Goal: Task Accomplishment & Management: Manage account settings

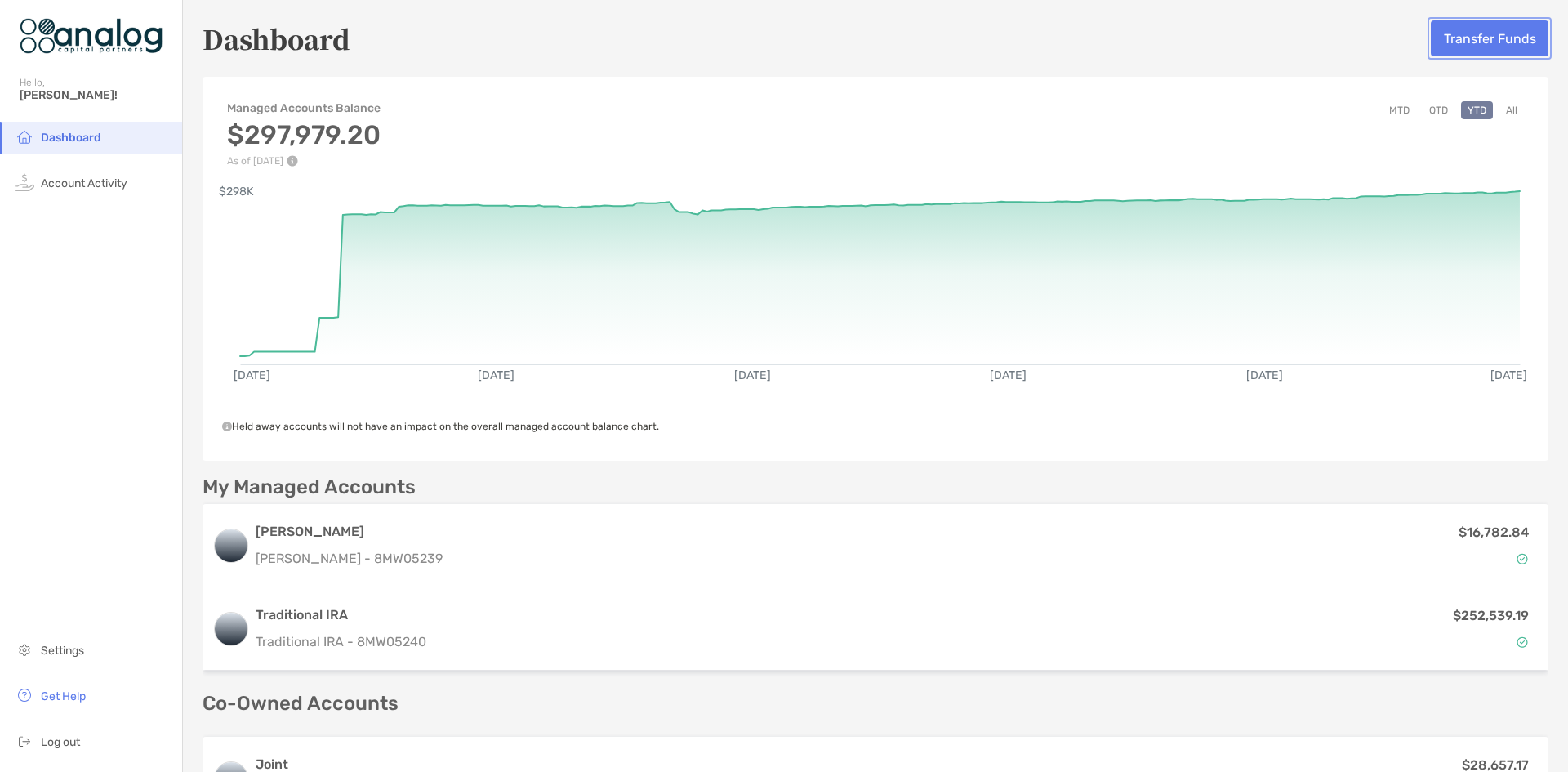
click at [1473, 39] on button "Transfer Funds" at bounding box center [1490, 38] width 118 height 36
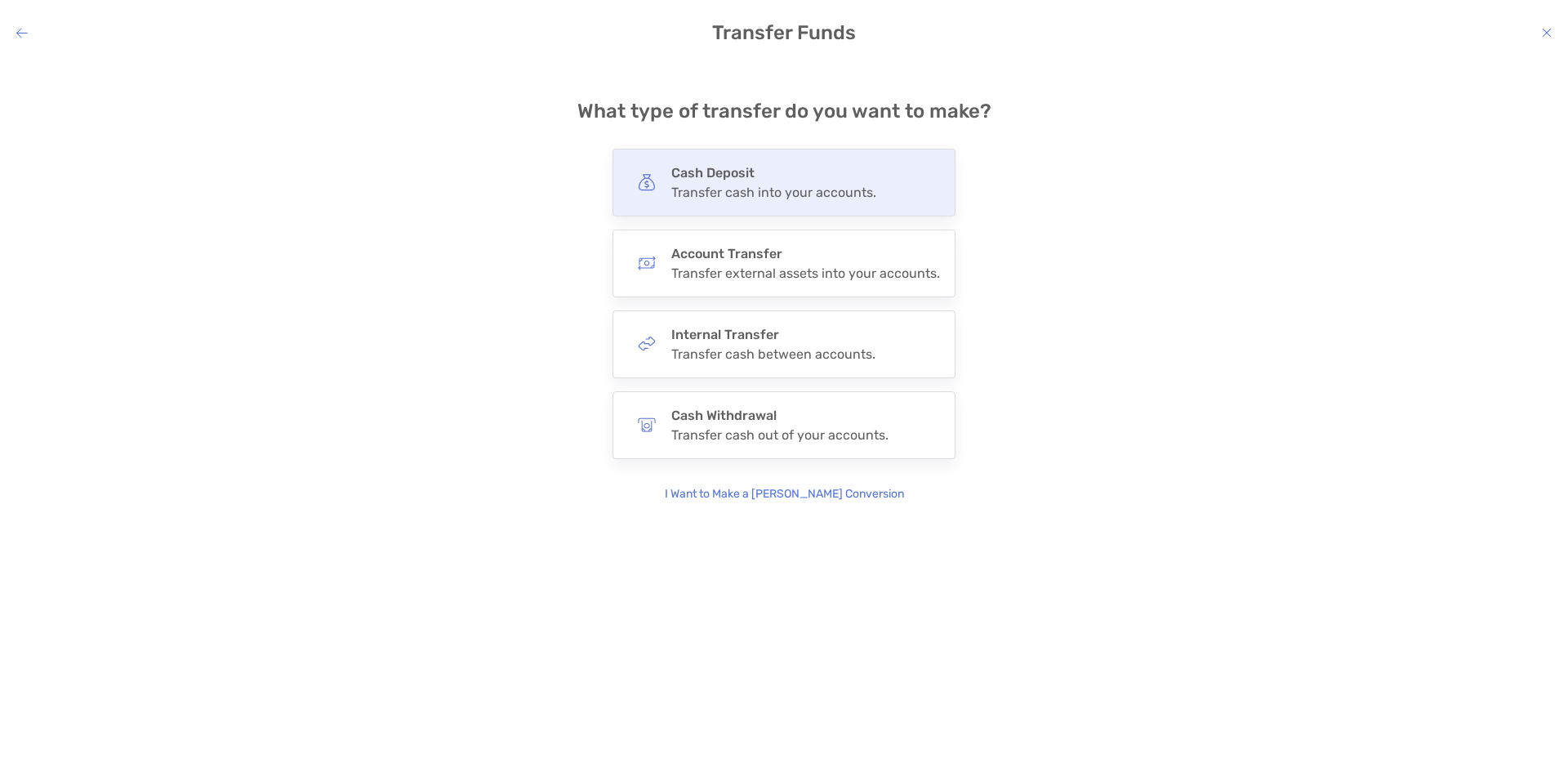
click at [754, 190] on div "Transfer cash into your accounts." at bounding box center [774, 193] width 205 height 16
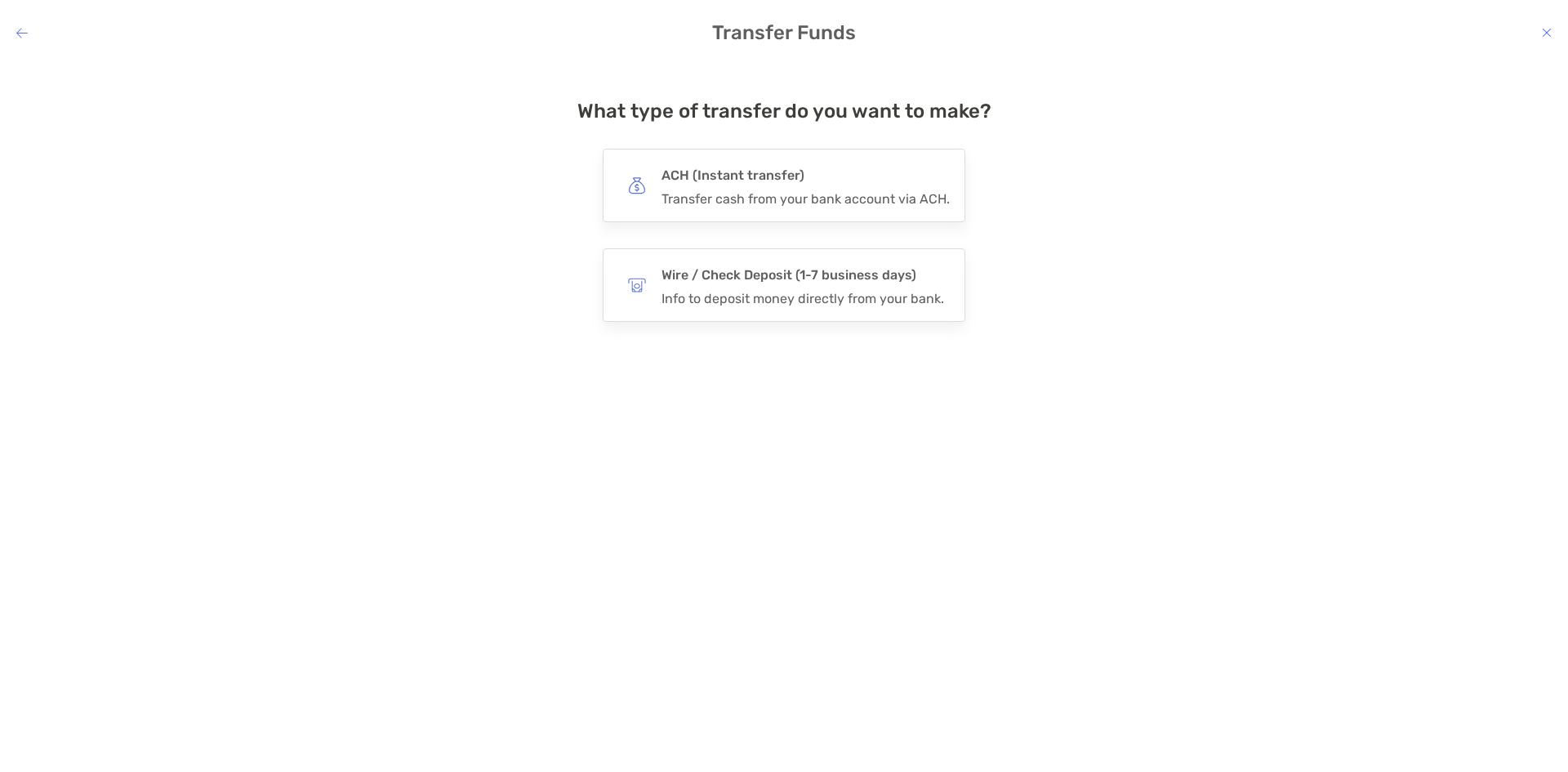
click at [754, 191] on div "Transfer cash from your bank account via ACH." at bounding box center [806, 199] width 288 height 16
click at [0, 0] on input "***" at bounding box center [0, 0] width 0 height 0
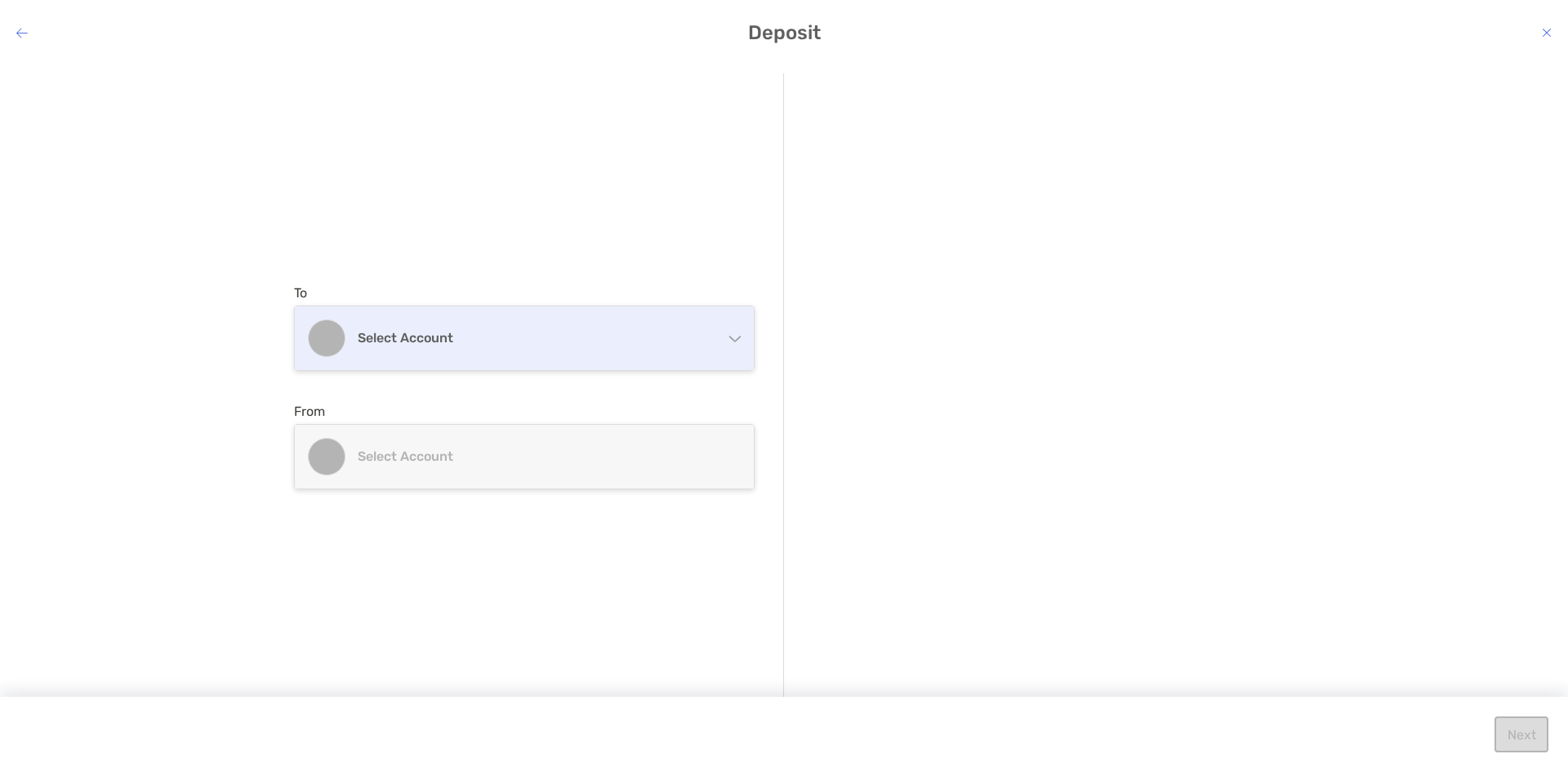
click at [559, 351] on div "Select account" at bounding box center [524, 337] width 459 height 63
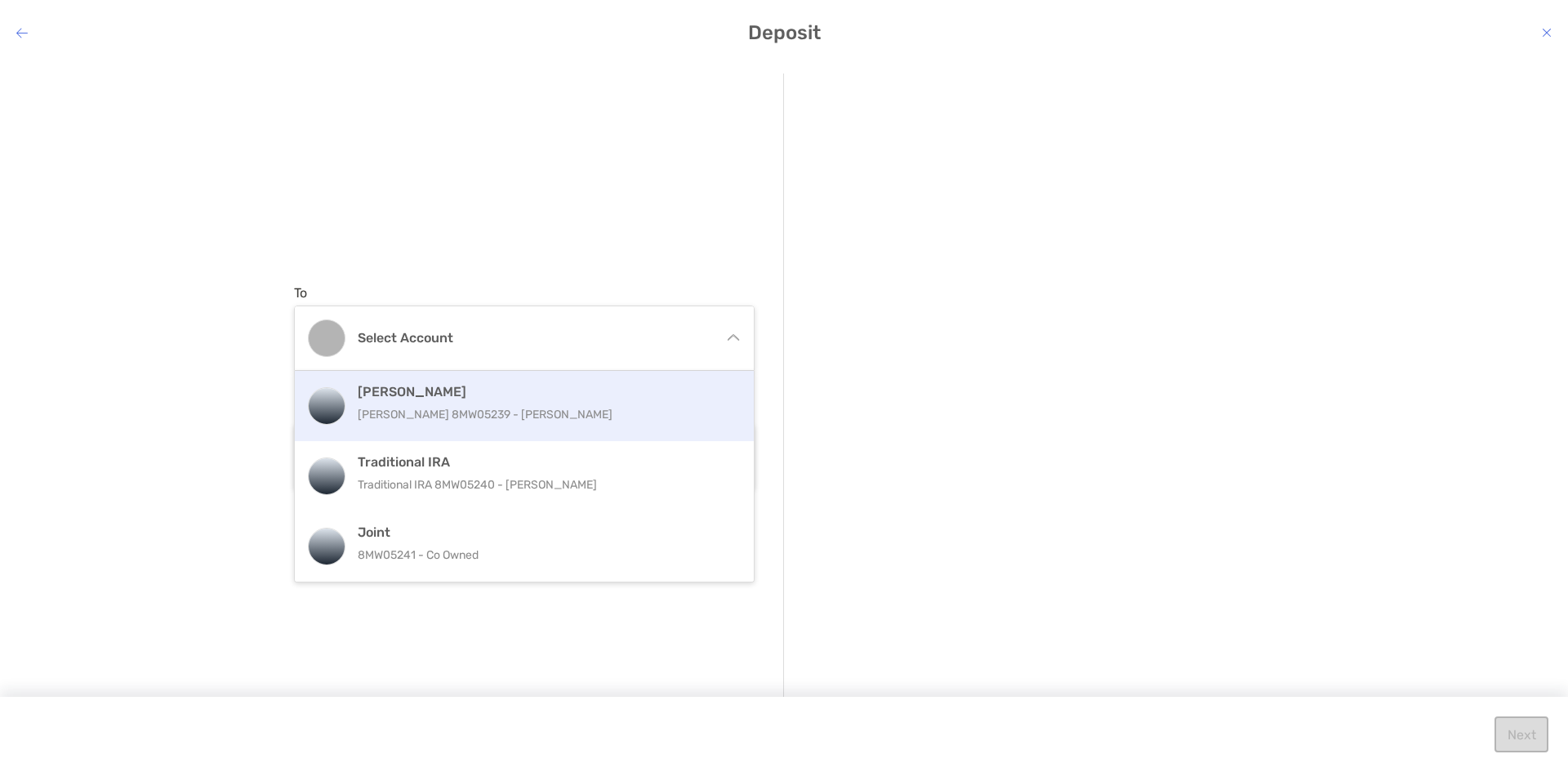
click at [527, 408] on p "[PERSON_NAME] 8MW05239 - [PERSON_NAME]" at bounding box center [541, 415] width 369 height 21
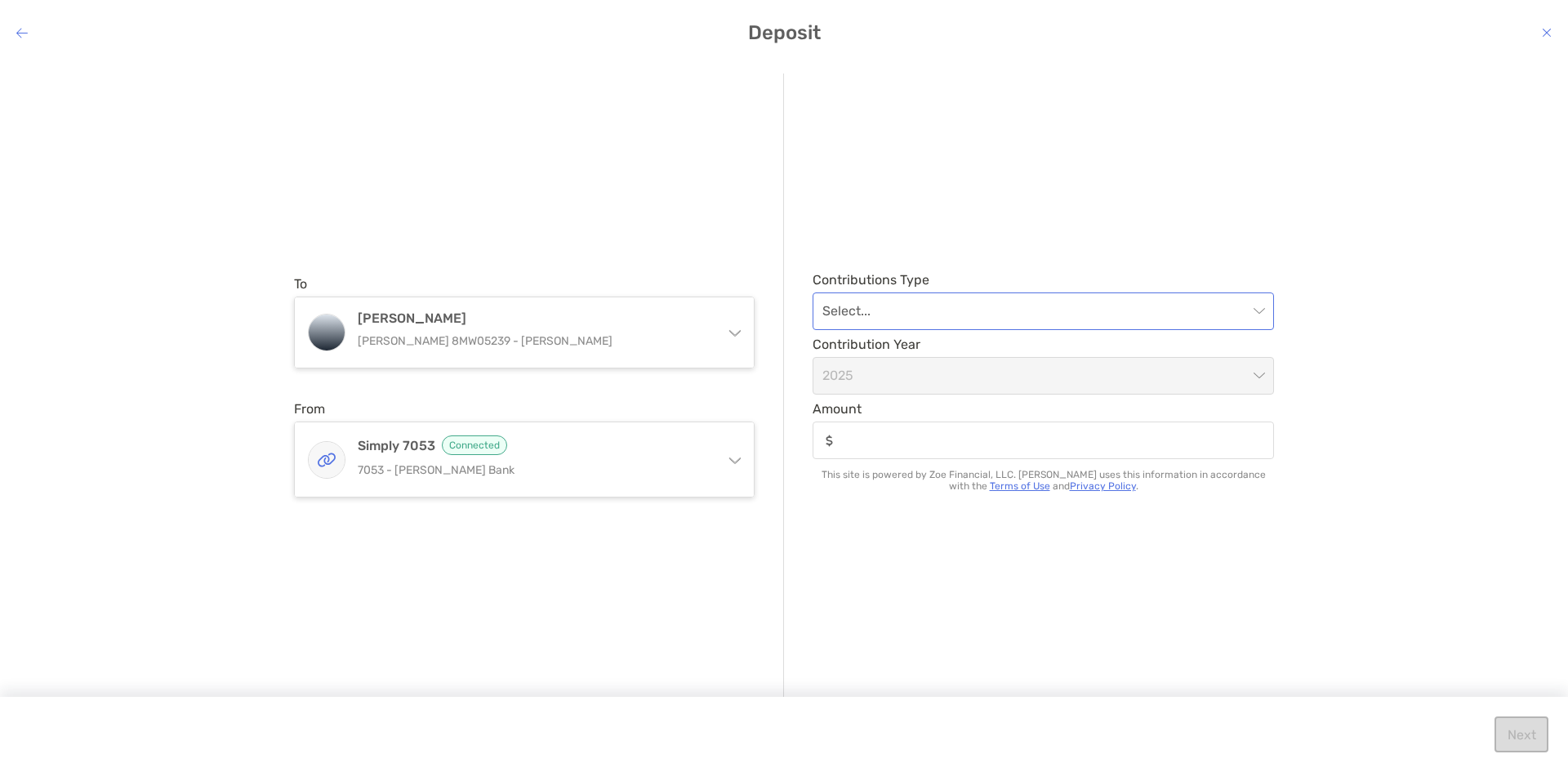
click at [984, 319] on input "modal" at bounding box center [1035, 311] width 426 height 36
click at [937, 348] on div "Regular" at bounding box center [1043, 355] width 435 height 21
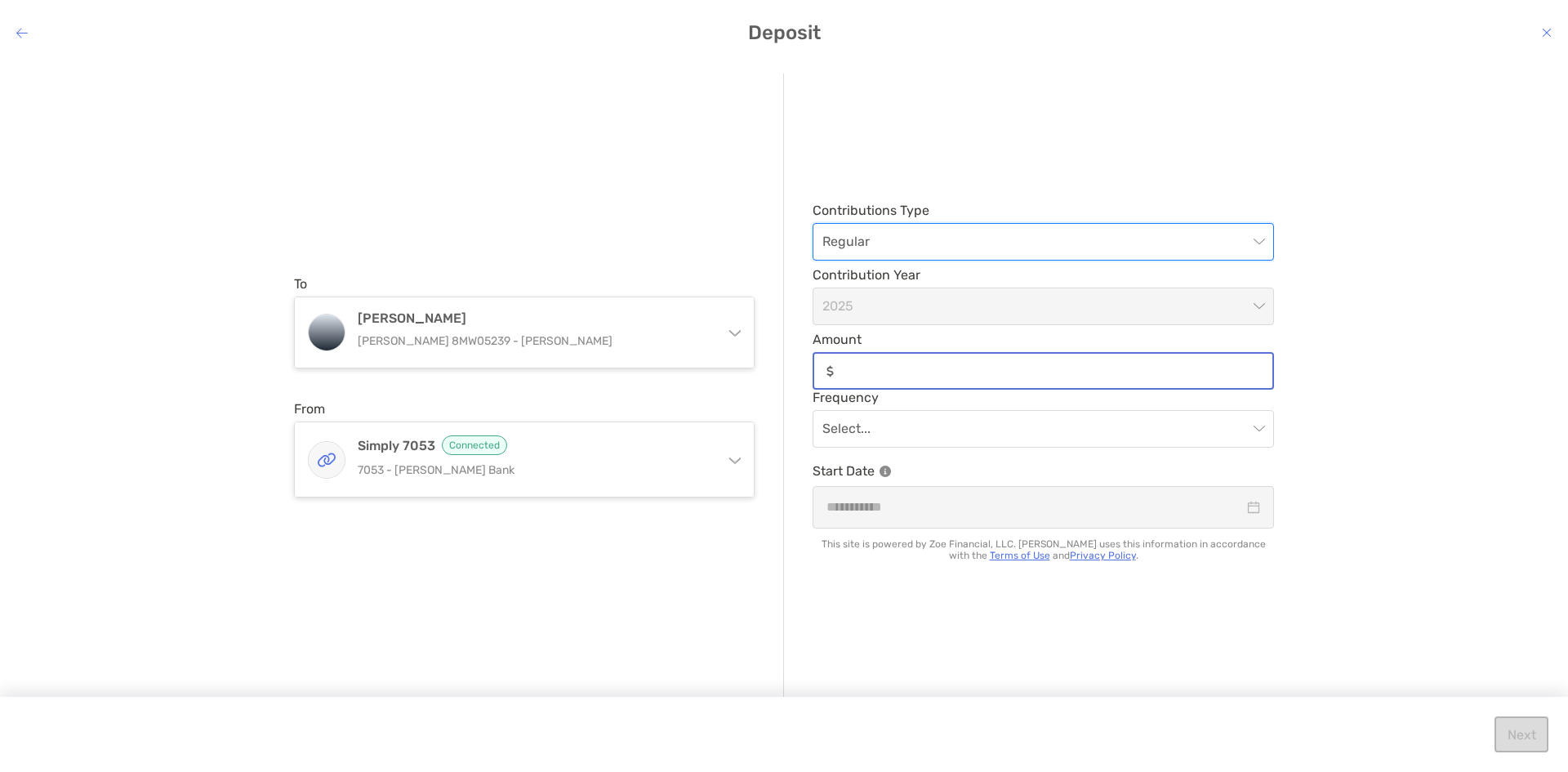
click at [856, 376] on input "Amount" at bounding box center [1056, 371] width 432 height 14
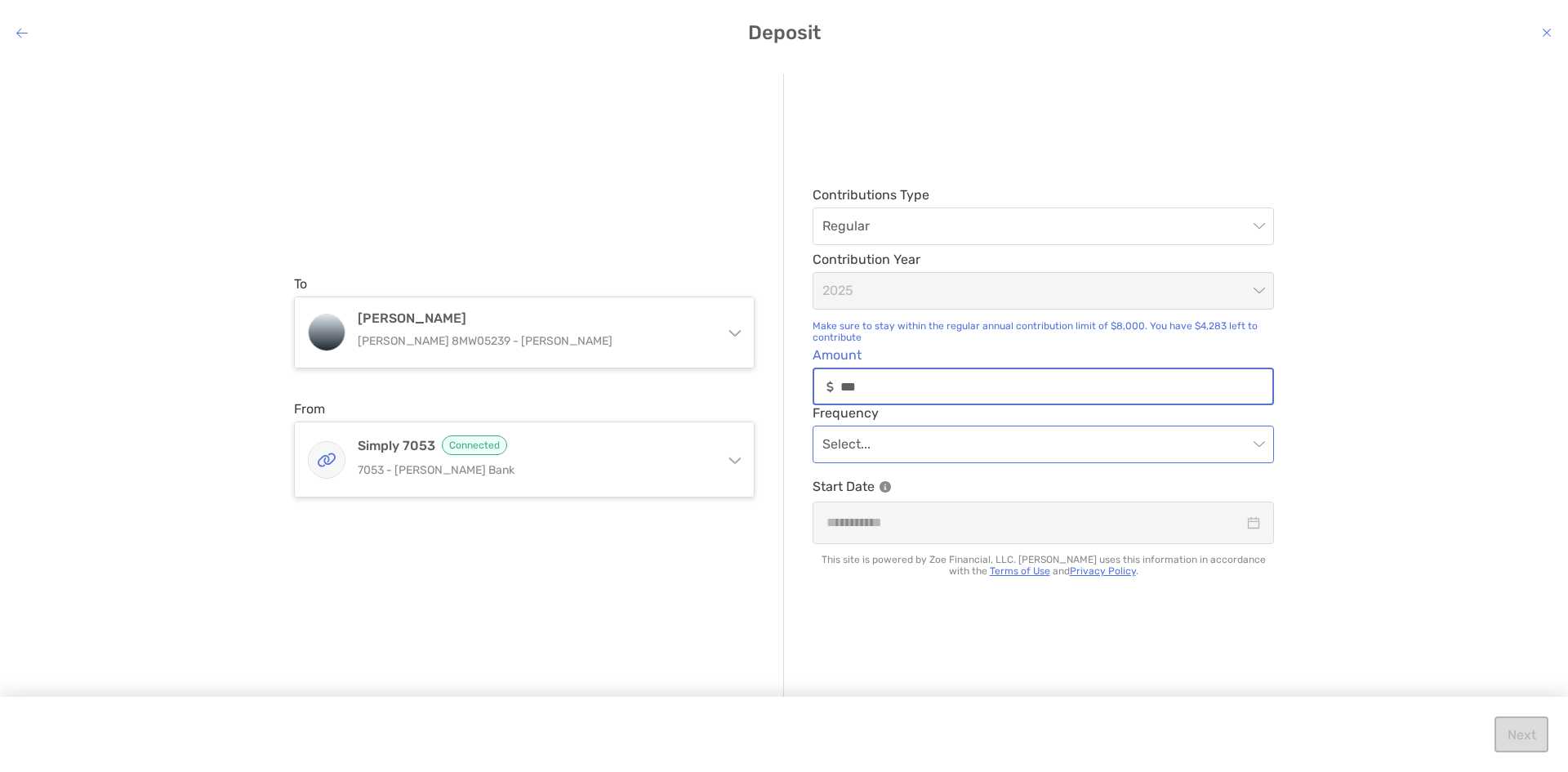
type input "***"
click at [946, 442] on input "modal" at bounding box center [1035, 444] width 426 height 36
drag, startPoint x: 922, startPoint y: 385, endPoint x: 762, endPoint y: 378, distance: 160.2
click at [762, 378] on div "To [PERSON_NAME] [PERSON_NAME] 8MW05239 - [PERSON_NAME] [PERSON_NAME] [PERSON_N…" at bounding box center [784, 387] width 980 height 626
click at [898, 390] on input "Amount" at bounding box center [1056, 387] width 432 height 14
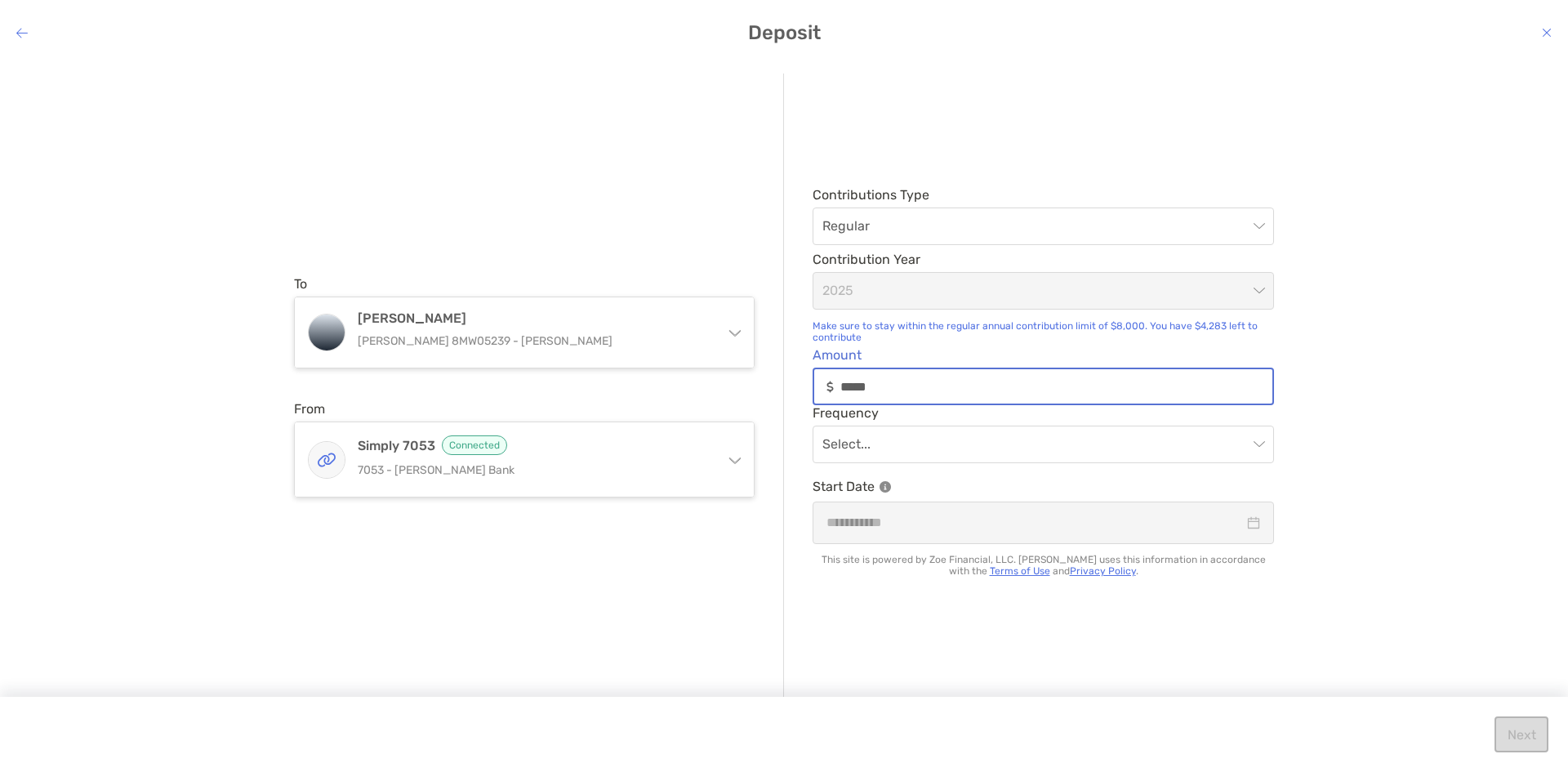
type input "*****"
click at [1010, 425] on div "Frequency Select..." at bounding box center [1043, 434] width 461 height 58
click at [1003, 435] on input "modal" at bounding box center [1035, 444] width 426 height 36
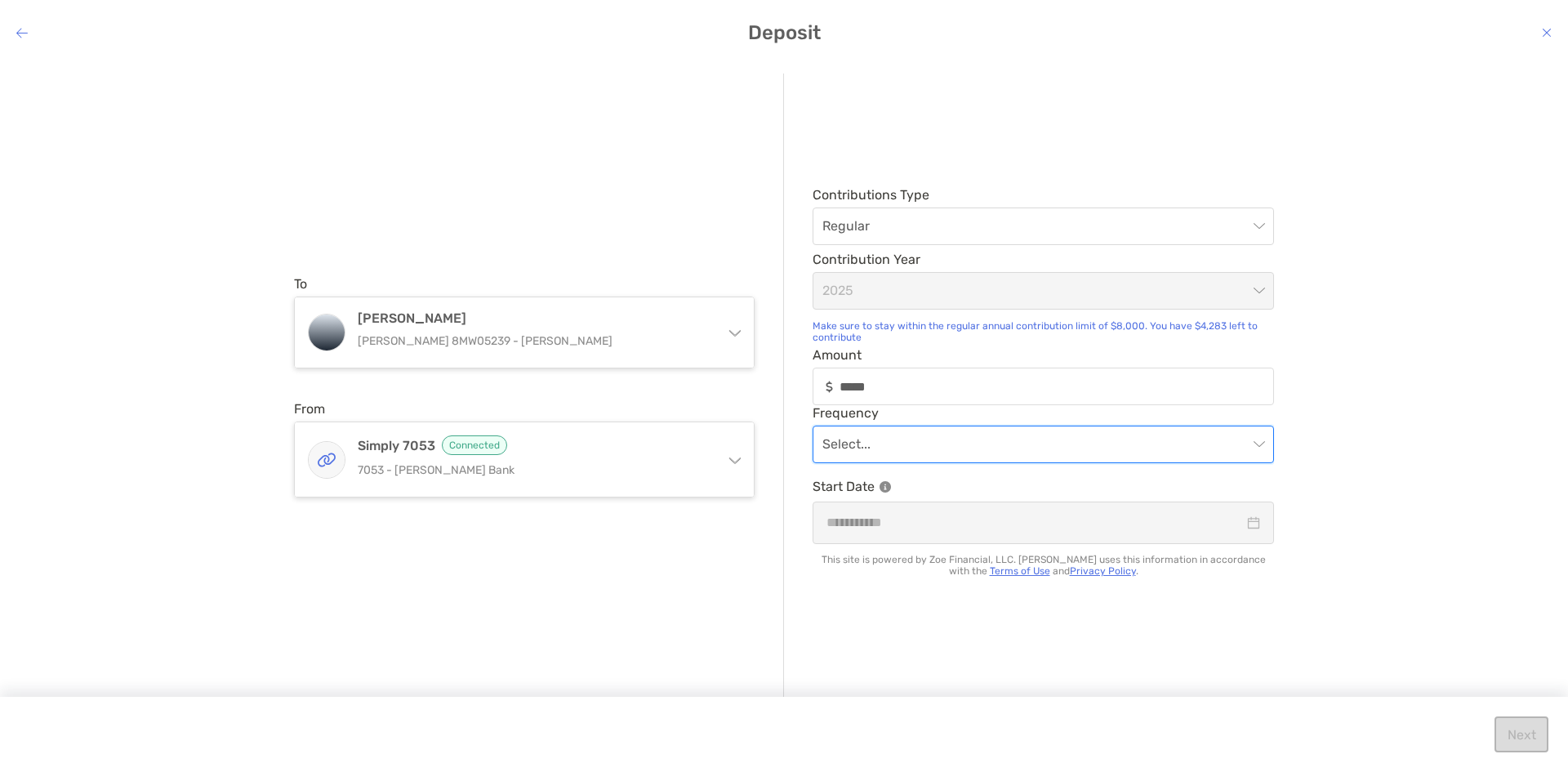
click at [1253, 449] on span "modal" at bounding box center [1042, 444] width 441 height 36
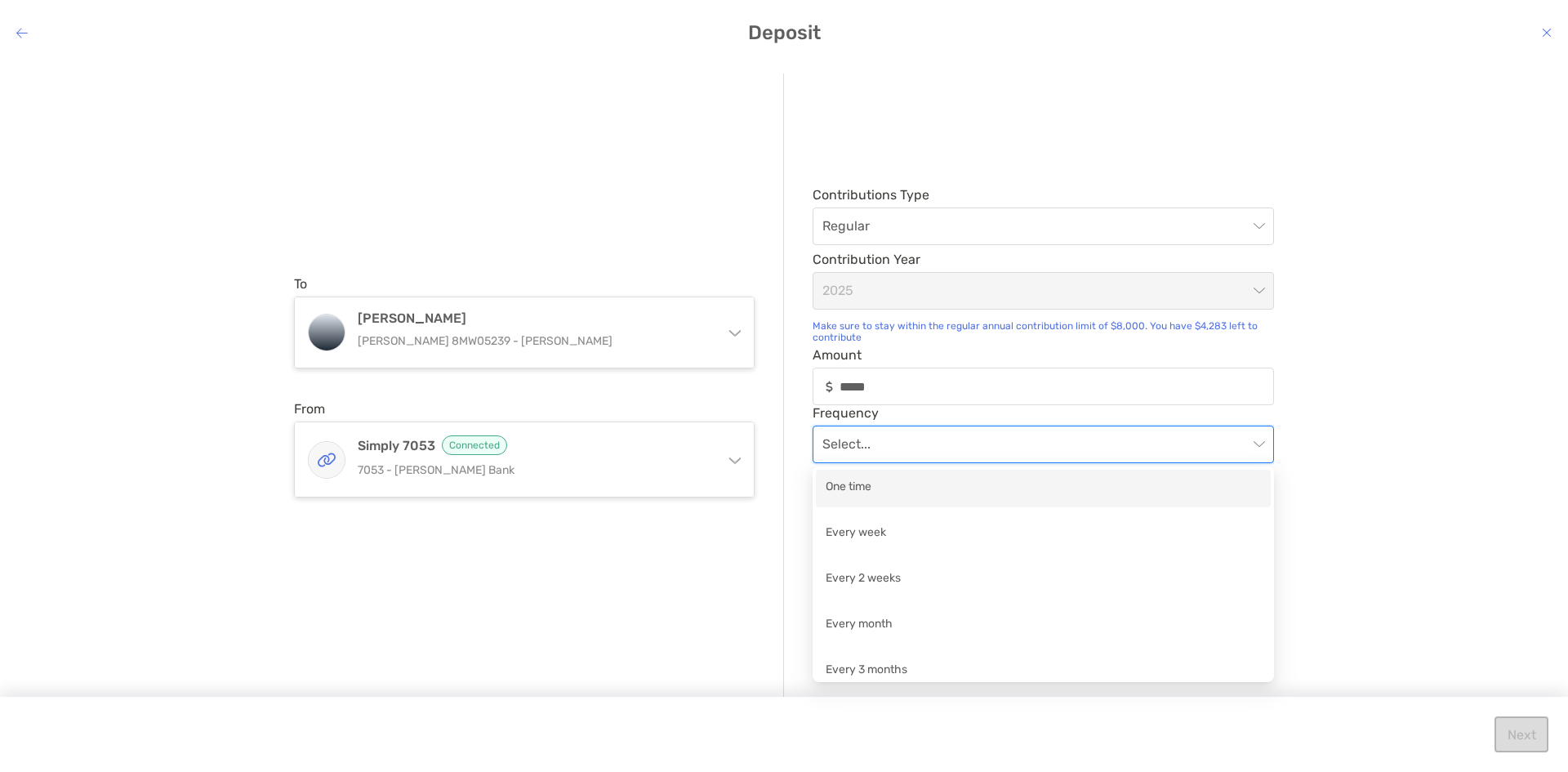
click at [868, 492] on div "One time" at bounding box center [1043, 488] width 435 height 21
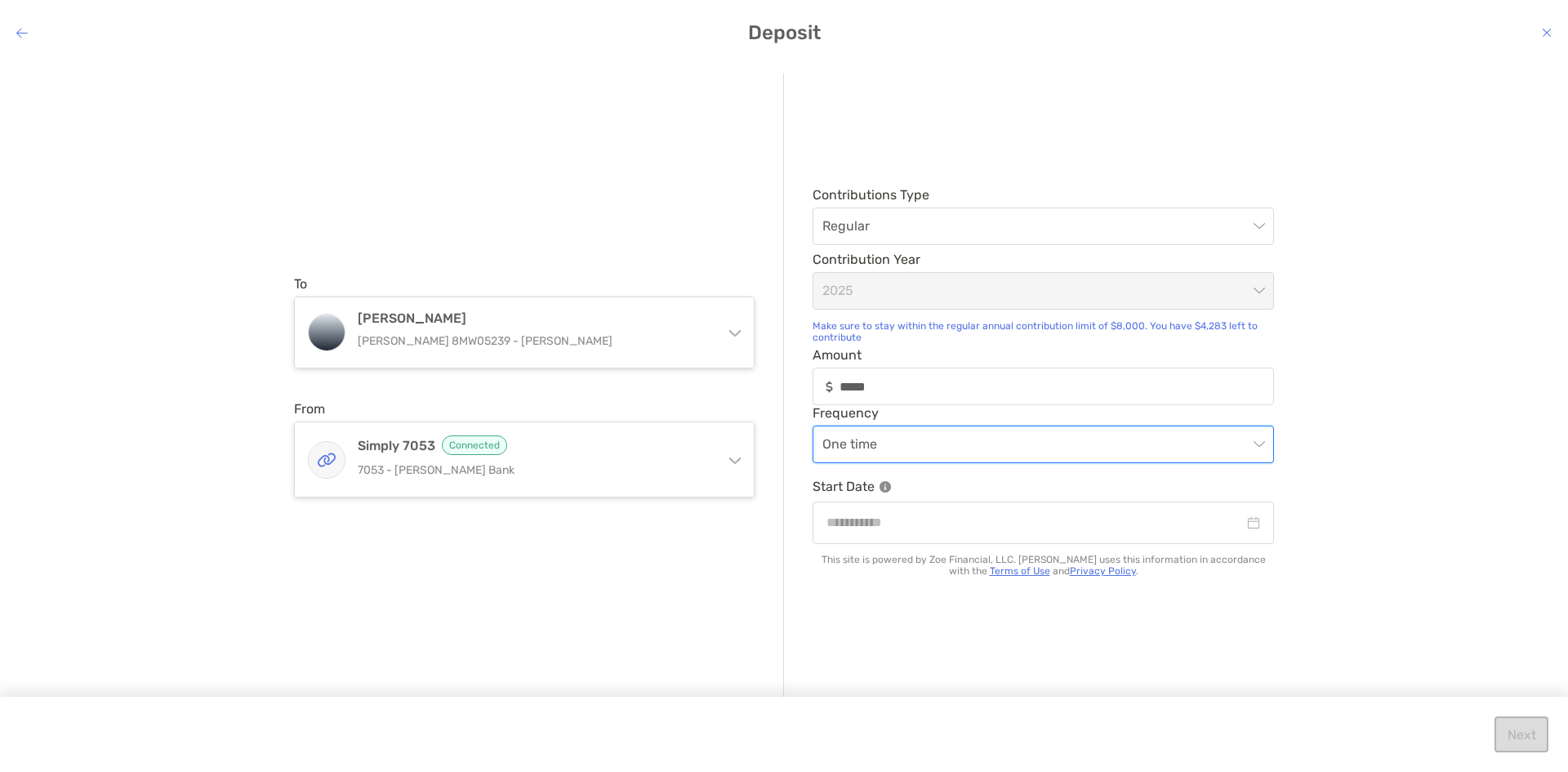
click at [1161, 683] on div "Contributions Type Regular Contribution Year [DATE] Make sure to stay within th…" at bounding box center [1029, 387] width 490 height 626
click at [1144, 652] on div "Contributions Type Regular Contribution Year [DATE] Make sure to stay within th…" at bounding box center [1029, 387] width 490 height 626
click at [872, 531] on input "modal" at bounding box center [1035, 522] width 417 height 21
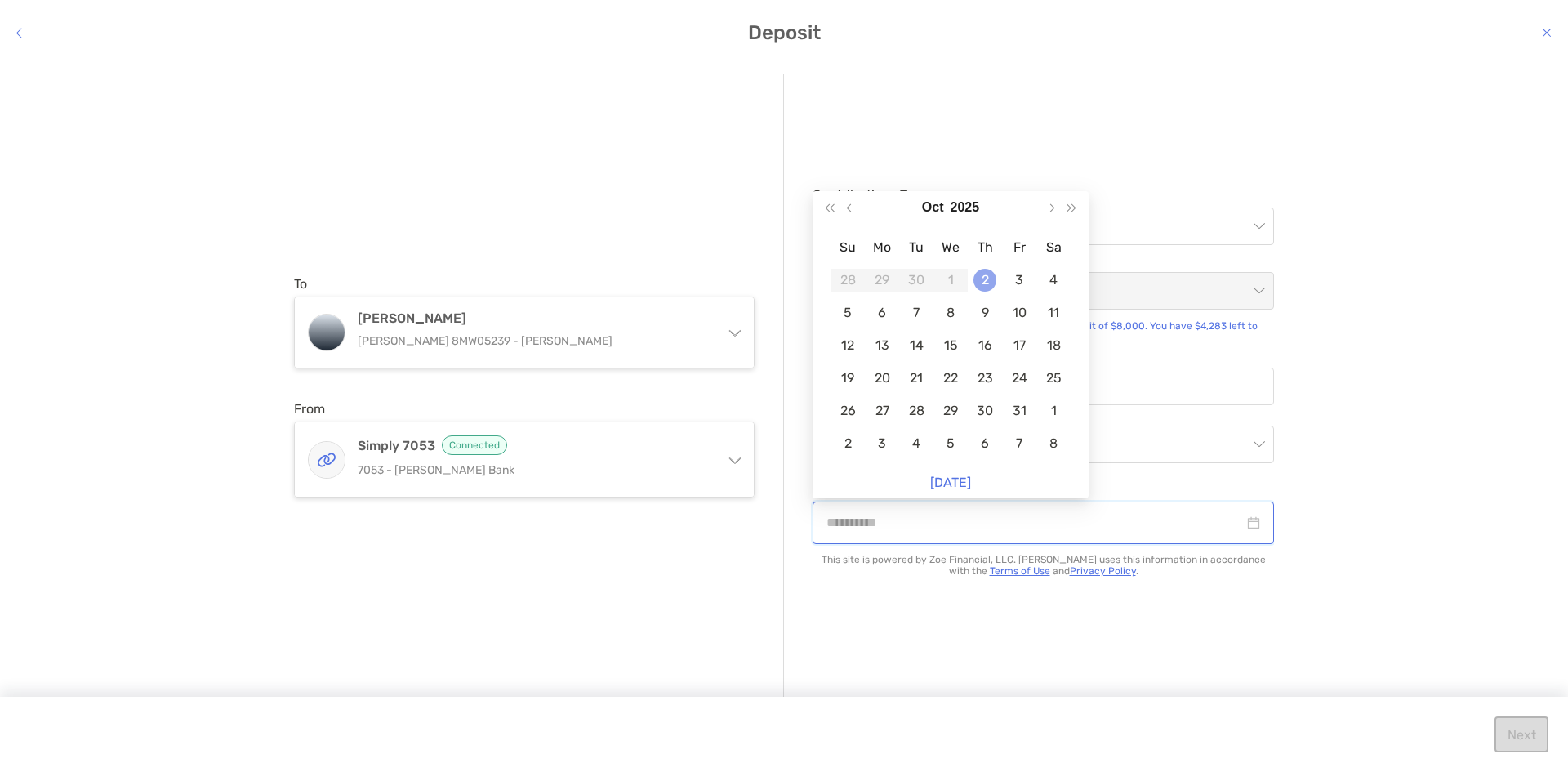
type input "**********"
click at [984, 284] on div "2" at bounding box center [985, 280] width 23 height 23
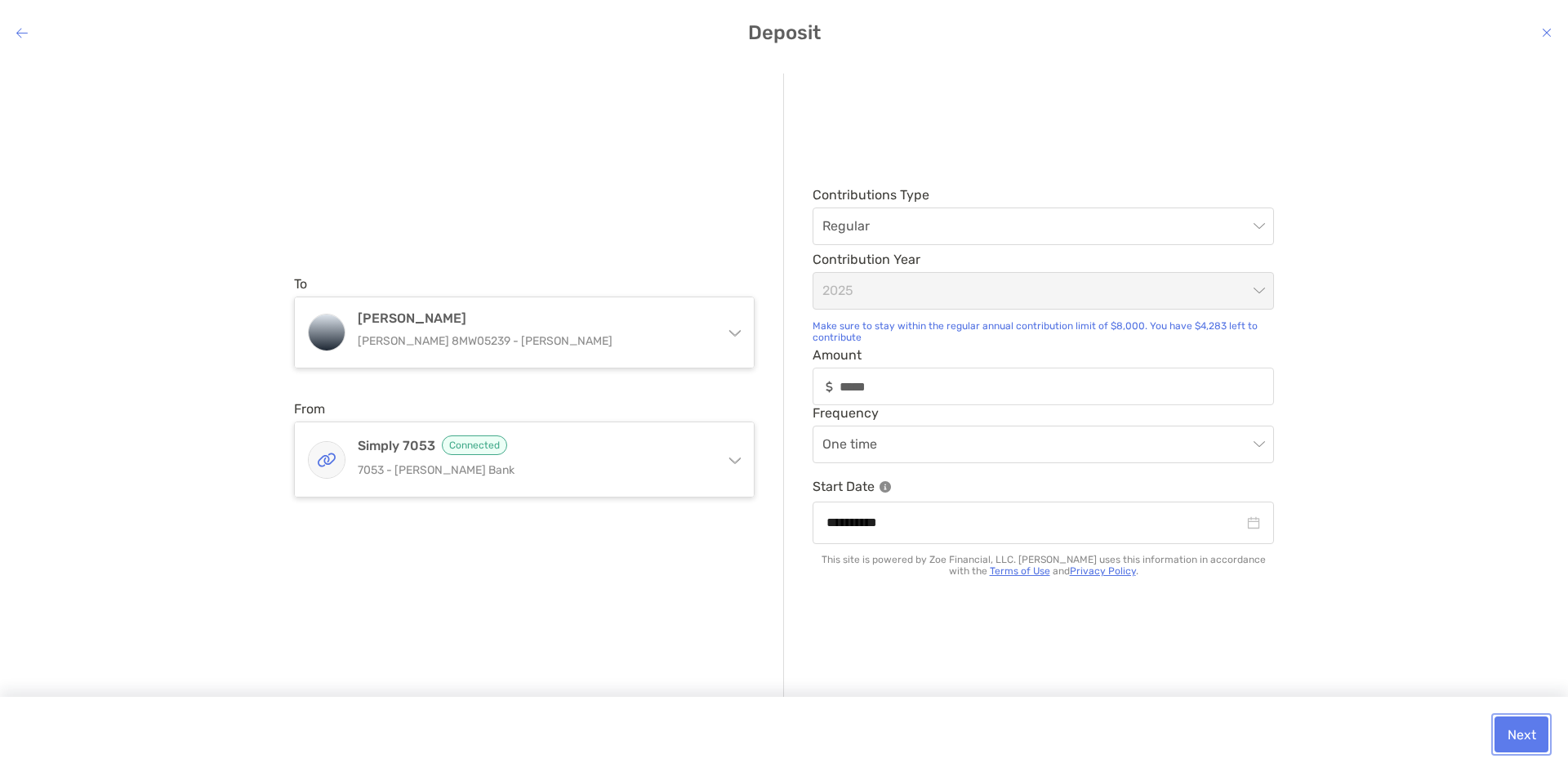
click at [1516, 749] on button "Next" at bounding box center [1521, 734] width 54 height 36
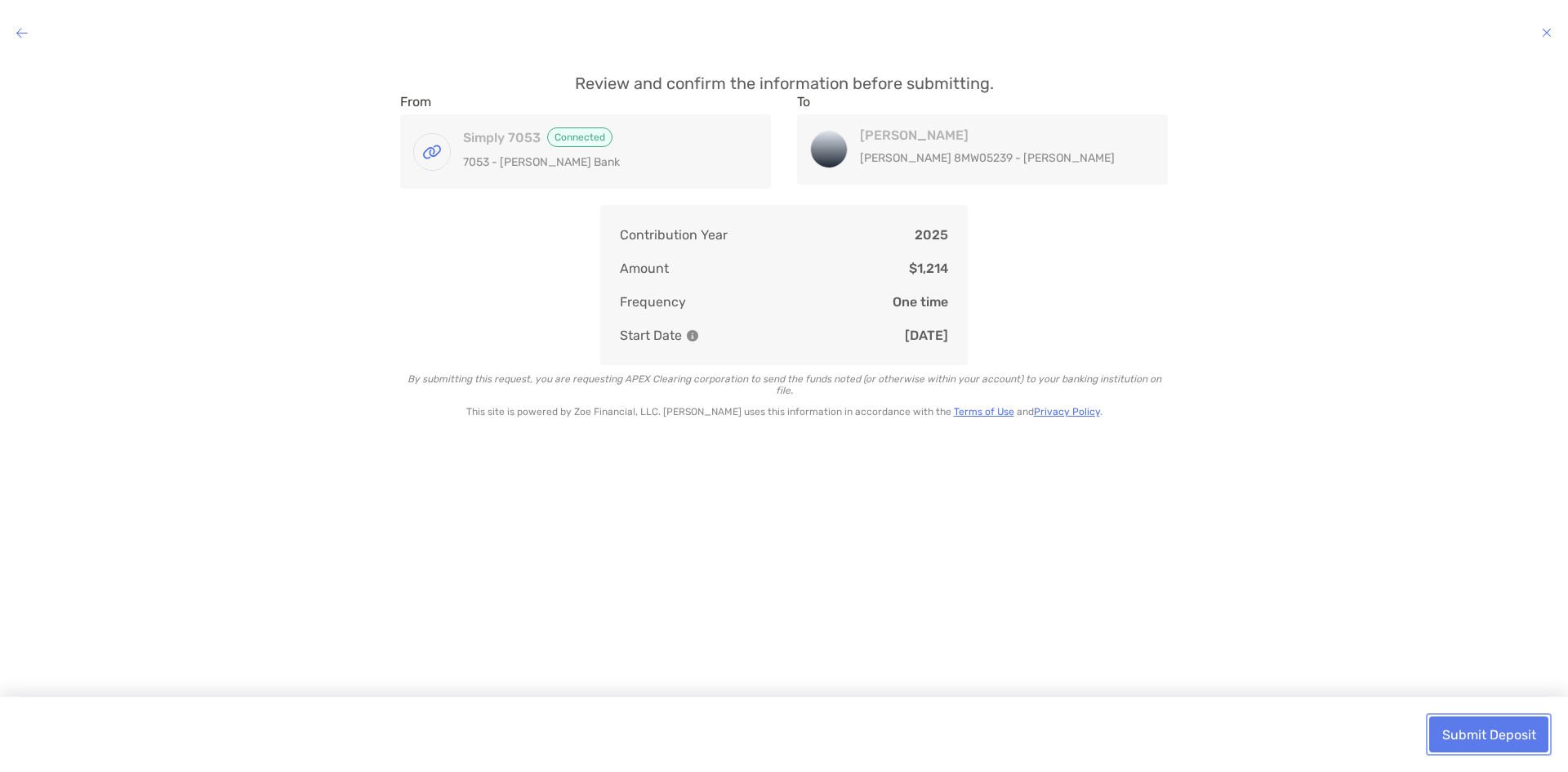
click at [1494, 736] on button "Submit Deposit" at bounding box center [1488, 734] width 119 height 36
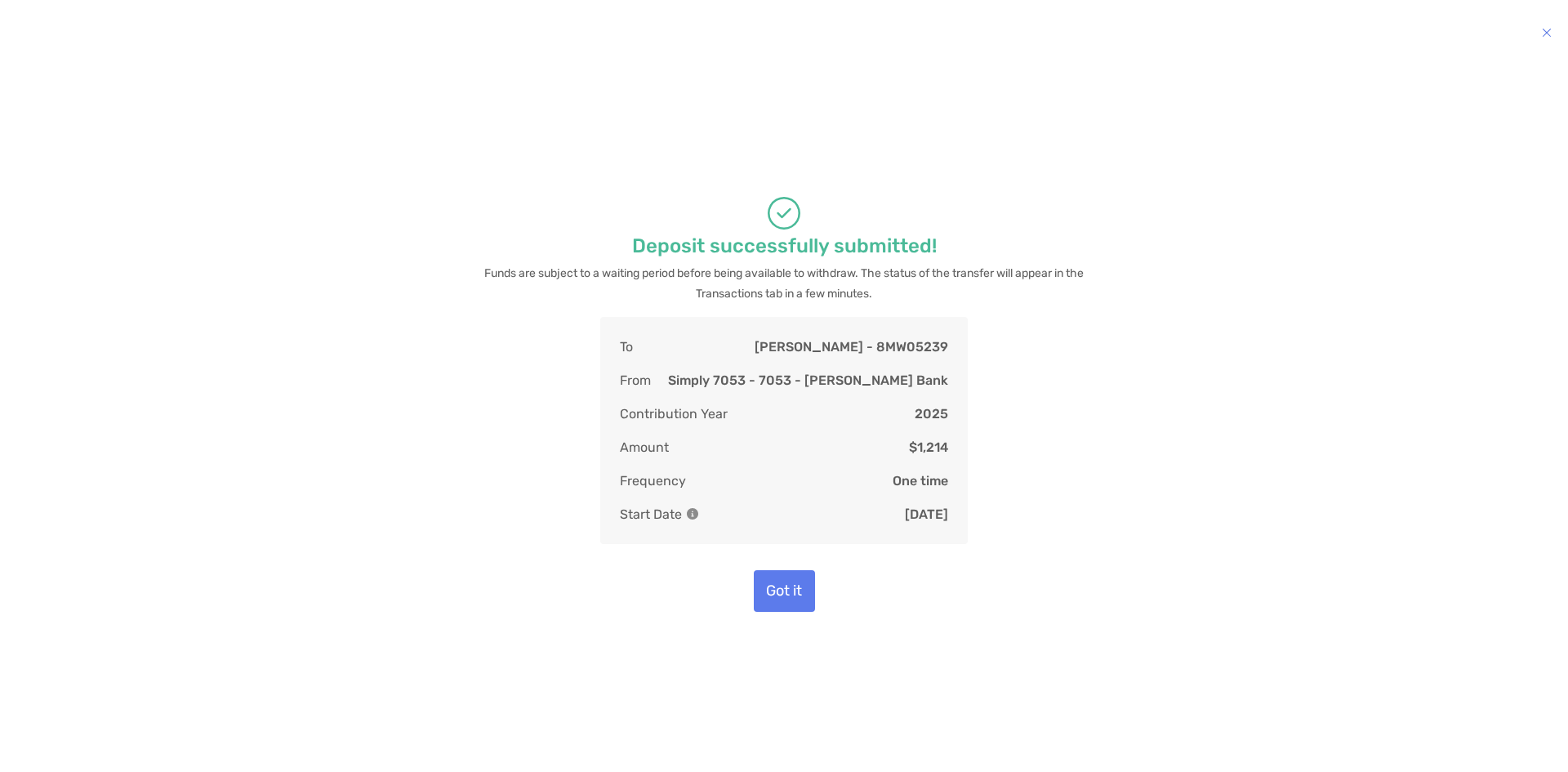
click at [1551, 35] on icon "modal" at bounding box center [1546, 32] width 10 height 13
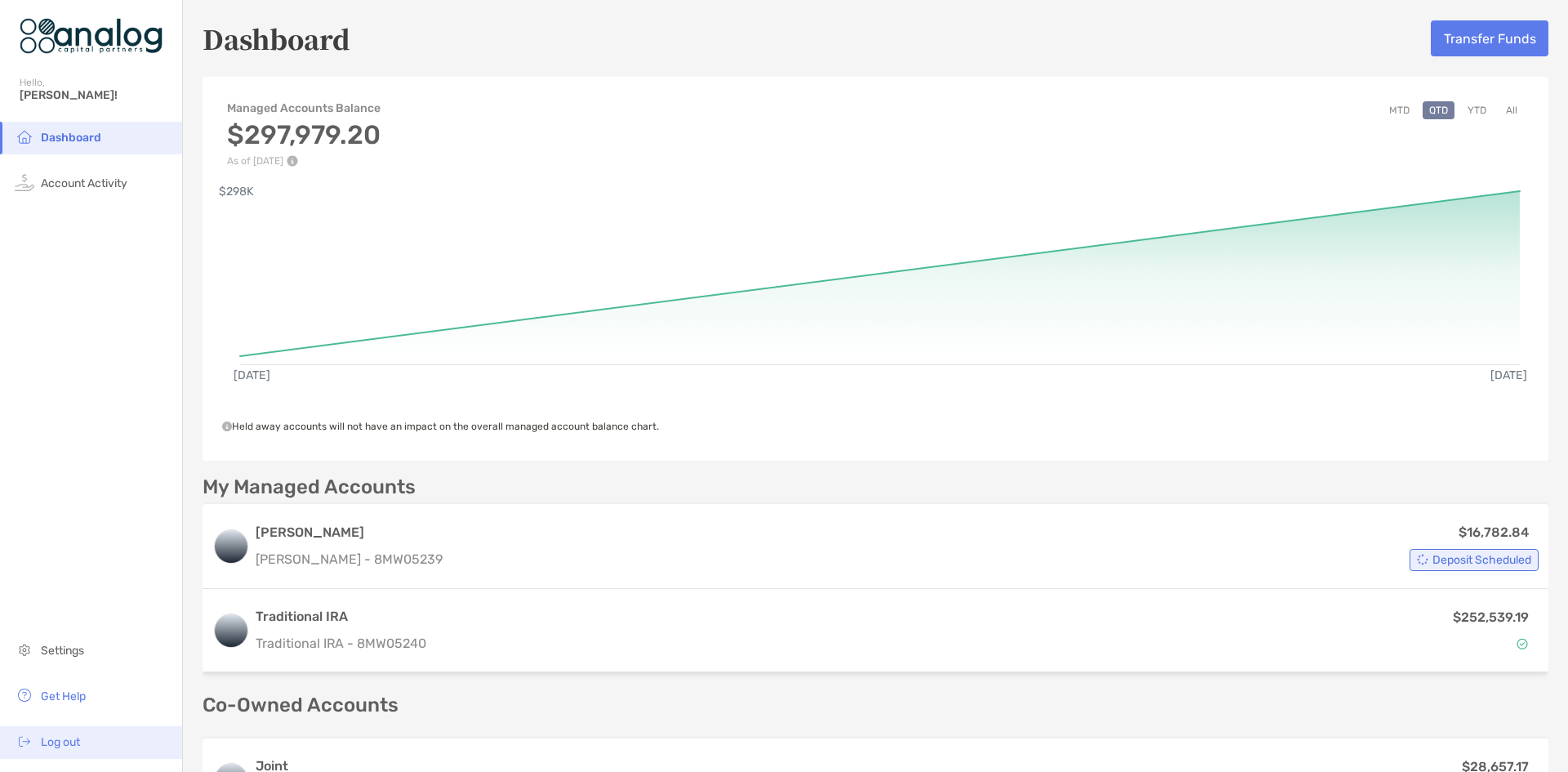
click at [69, 738] on span "Log out" at bounding box center [60, 743] width 39 height 14
